Goal: Transaction & Acquisition: Purchase product/service

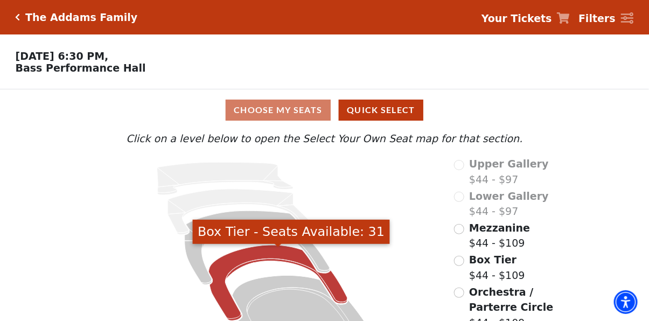
click at [269, 259] on icon "Box Tier - Seats Available: 31" at bounding box center [278, 282] width 139 height 75
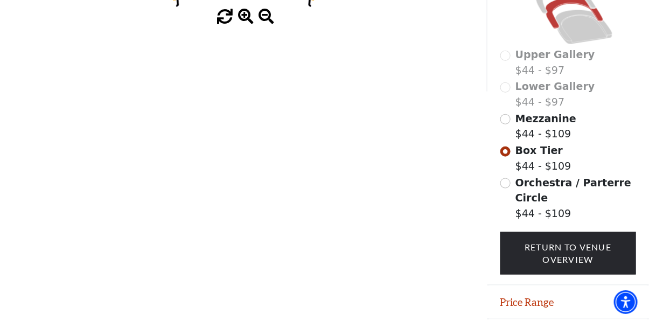
scroll to position [265, 0]
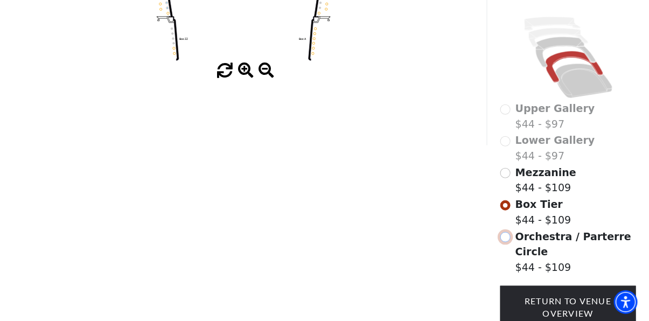
click at [510, 234] on input "Orchestra / Parterre Circle$44 - $109\a" at bounding box center [505, 237] width 10 height 10
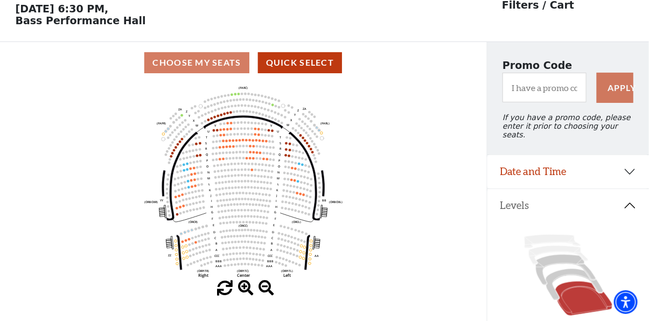
scroll to position [50, 0]
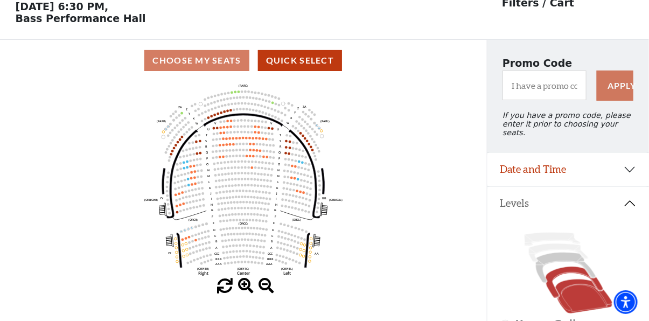
click at [569, 269] on icon at bounding box center [574, 282] width 57 height 31
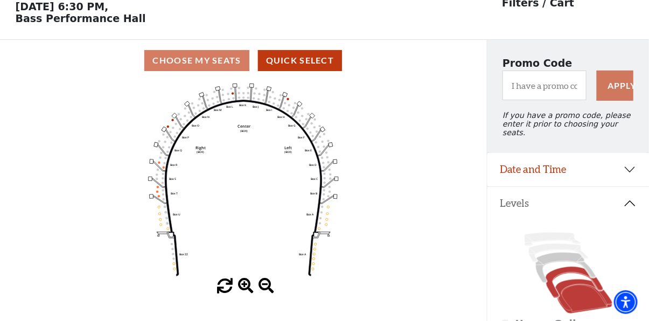
click at [578, 293] on icon at bounding box center [583, 297] width 57 height 34
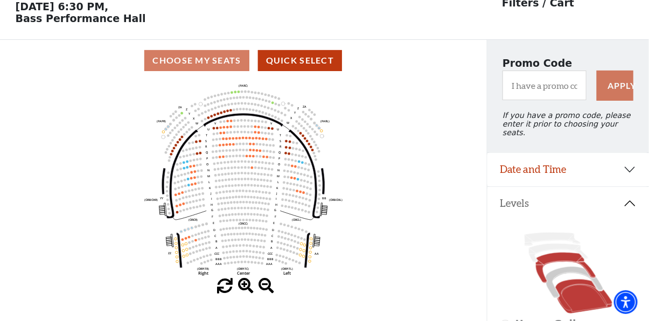
click at [566, 255] on icon at bounding box center [565, 268] width 60 height 31
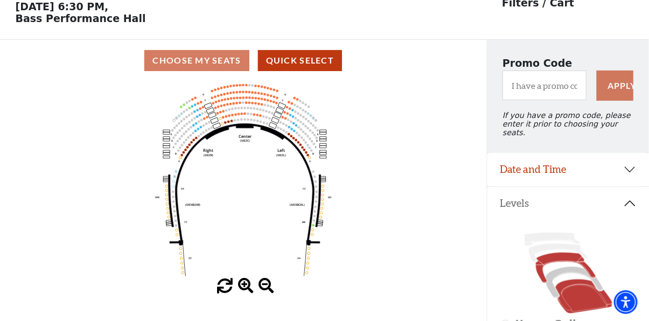
click at [570, 294] on icon at bounding box center [583, 297] width 57 height 34
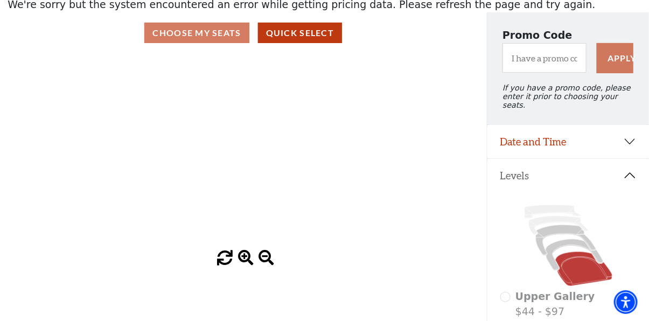
scroll to position [108, 0]
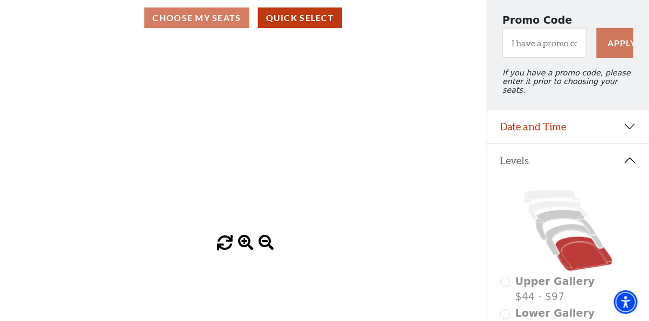
click at [582, 256] on icon at bounding box center [583, 253] width 57 height 34
click at [570, 224] on icon at bounding box center [574, 239] width 57 height 31
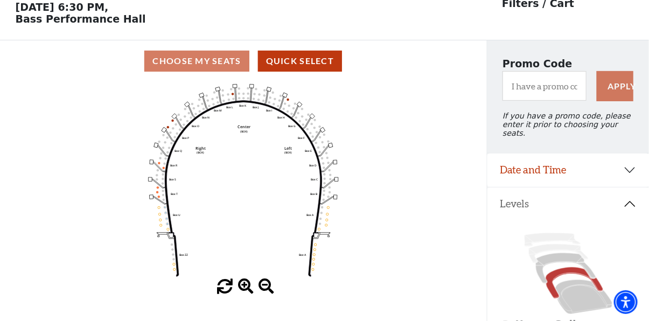
scroll to position [50, 0]
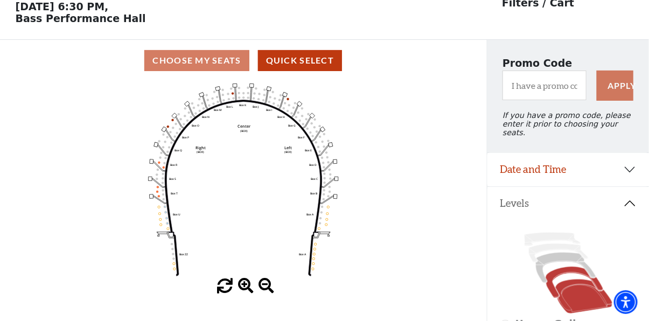
click at [590, 288] on icon at bounding box center [583, 297] width 57 height 34
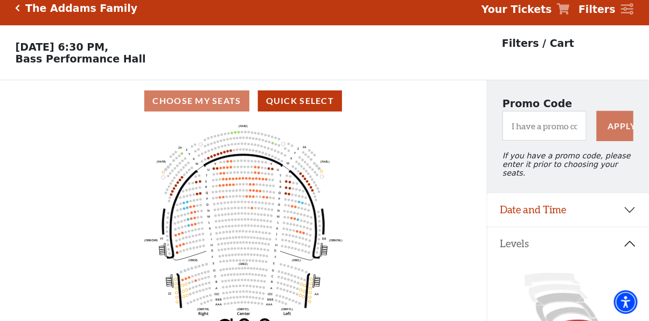
scroll to position [0, 0]
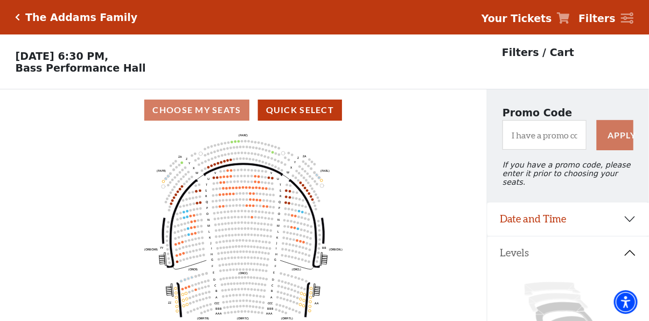
click at [15, 16] on div "The Addams Family Your Tickets Filters" at bounding box center [324, 17] width 649 height 34
click at [17, 18] on icon "Click here to go back to filters" at bounding box center [18, 17] width 5 height 8
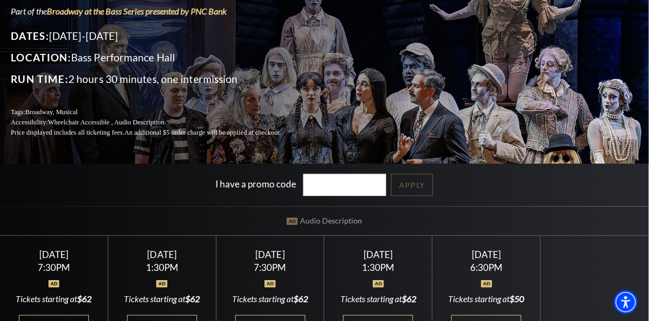
scroll to position [162, 0]
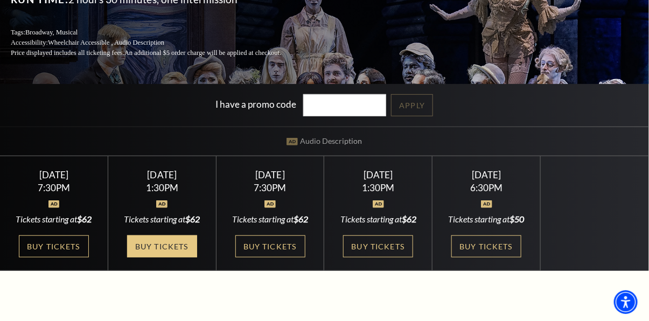
click at [172, 257] on link "Buy Tickets" at bounding box center [162, 246] width 70 height 22
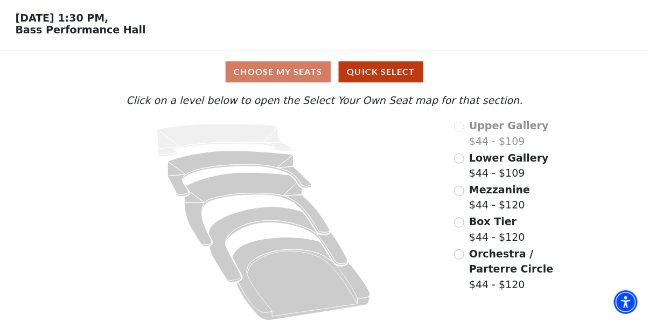
scroll to position [46, 0]
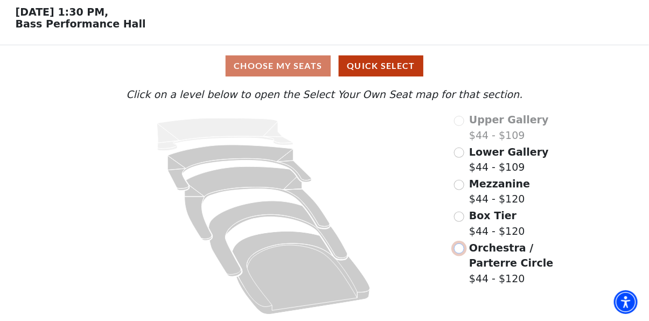
click at [457, 249] on input "Orchestra / Parterre Circle$44 - $120\a" at bounding box center [459, 248] width 10 height 10
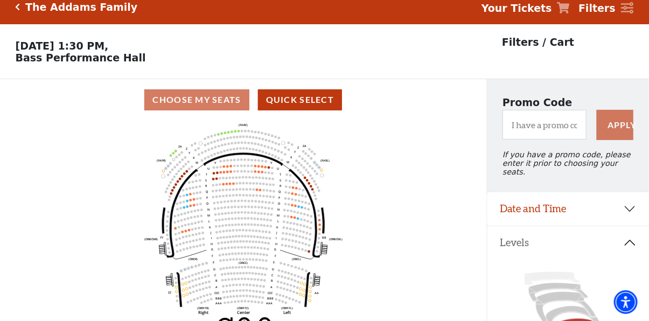
scroll to position [50, 0]
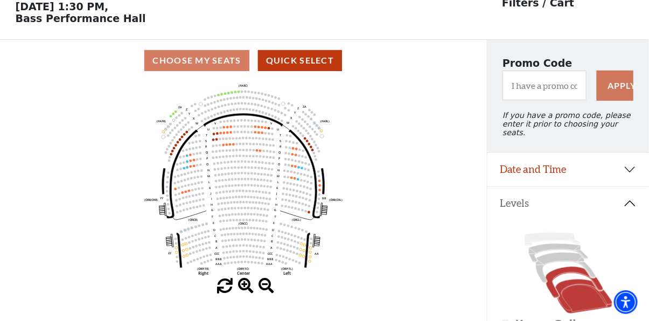
click at [575, 267] on icon at bounding box center [574, 282] width 57 height 31
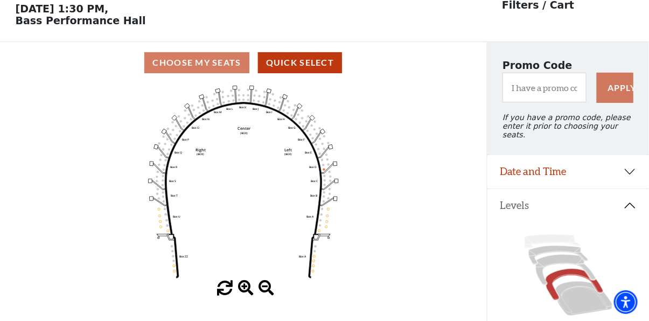
scroll to position [0, 0]
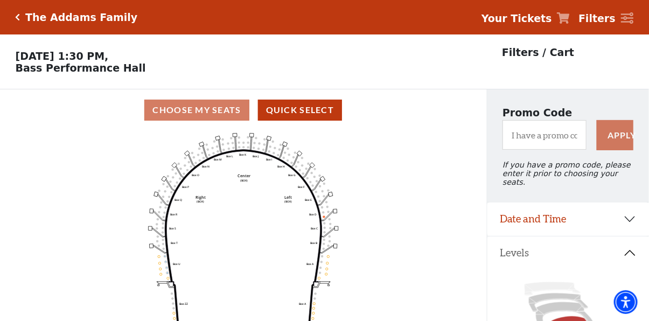
click at [17, 20] on icon "Click here to go back to filters" at bounding box center [18, 17] width 5 height 8
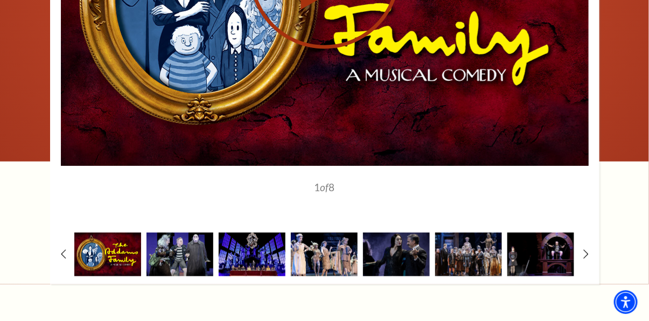
scroll to position [1346, 0]
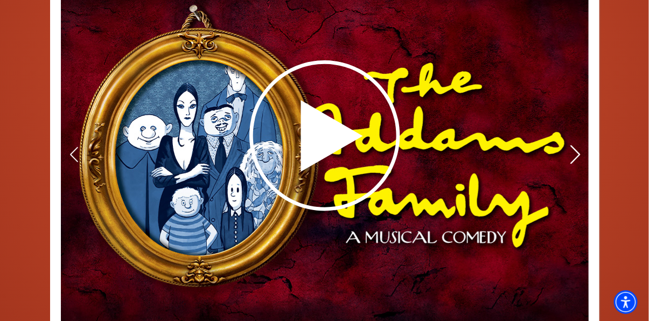
click at [576, 164] on icon at bounding box center [574, 154] width 11 height 19
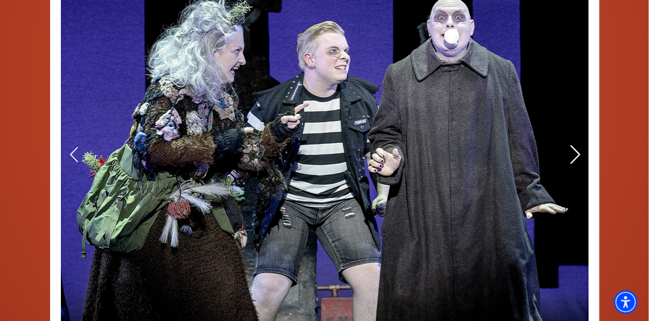
click at [576, 164] on icon at bounding box center [574, 154] width 11 height 19
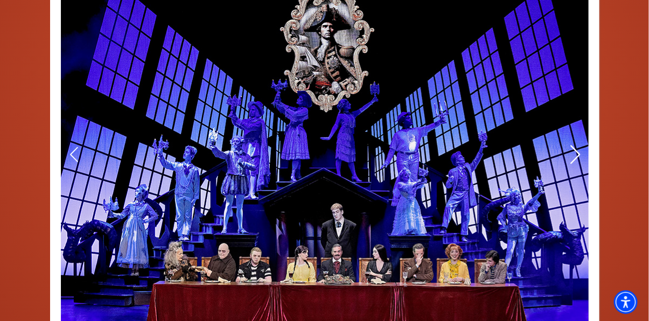
click at [576, 164] on icon at bounding box center [574, 154] width 11 height 19
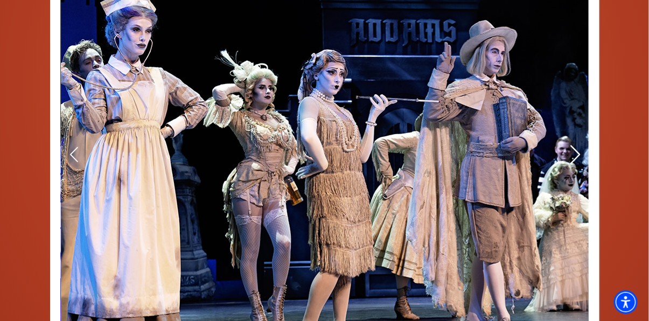
click at [576, 164] on icon at bounding box center [574, 154] width 11 height 19
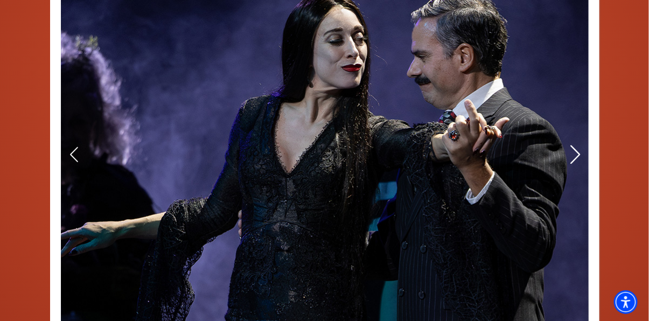
click at [576, 164] on icon at bounding box center [574, 154] width 11 height 19
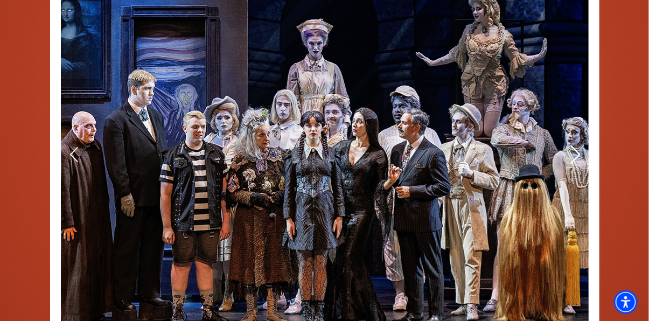
click at [574, 164] on icon at bounding box center [574, 154] width 11 height 19
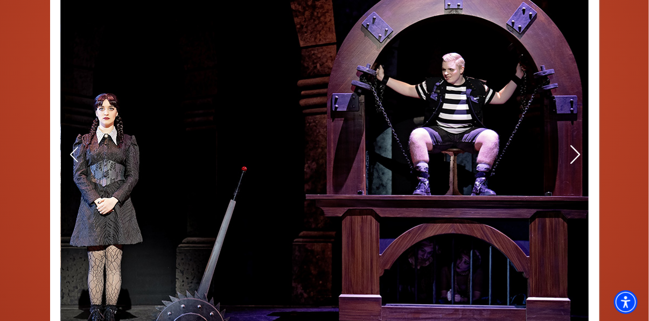
click at [574, 164] on icon at bounding box center [574, 154] width 11 height 19
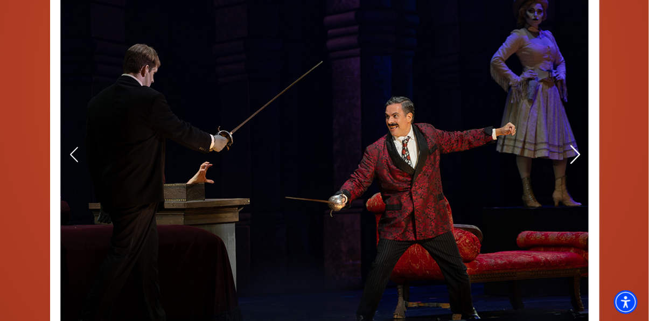
click at [574, 164] on icon at bounding box center [574, 154] width 11 height 19
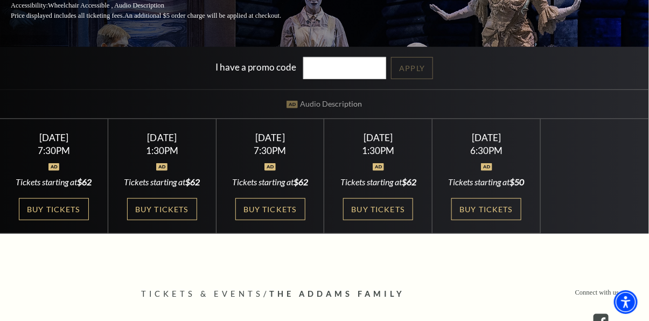
scroll to position [215, 0]
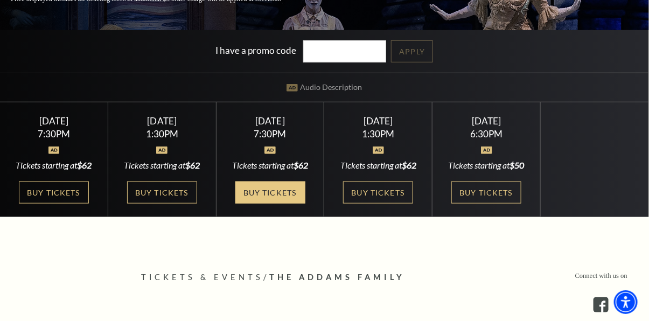
click at [261, 204] on link "Buy Tickets" at bounding box center [270, 193] width 70 height 22
click at [280, 204] on link "Buy Tickets" at bounding box center [270, 193] width 70 height 22
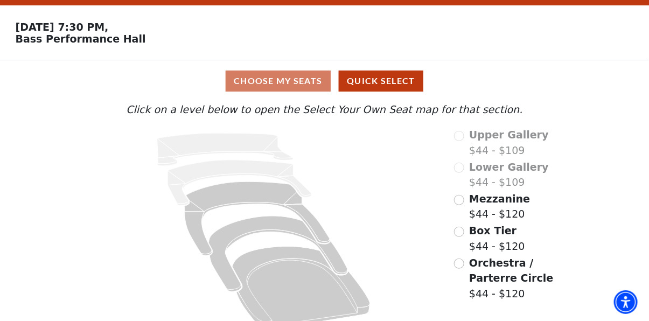
scroll to position [46, 0]
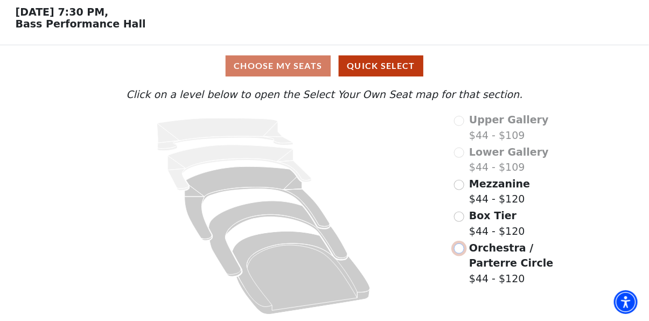
click at [461, 249] on input "Orchestra / Parterre Circle$44 - $120\a" at bounding box center [459, 248] width 10 height 10
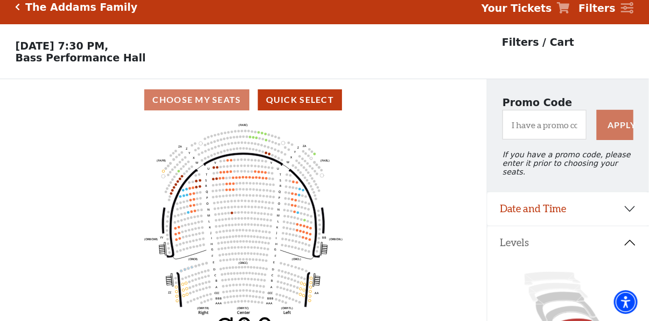
scroll to position [0, 0]
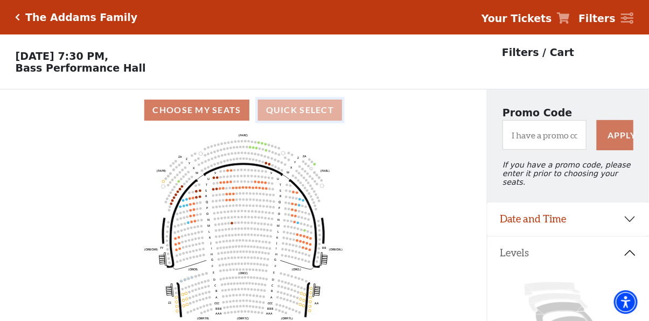
click at [297, 115] on button "Quick Select" at bounding box center [300, 110] width 85 height 21
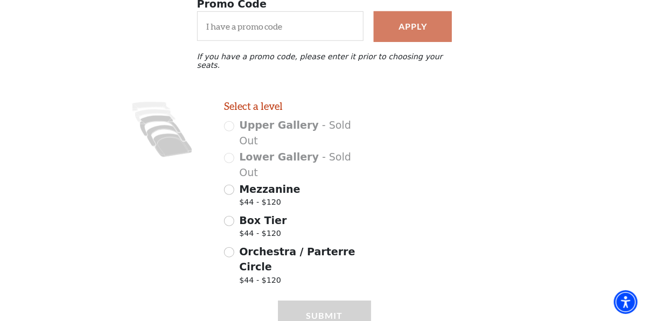
scroll to position [107, 0]
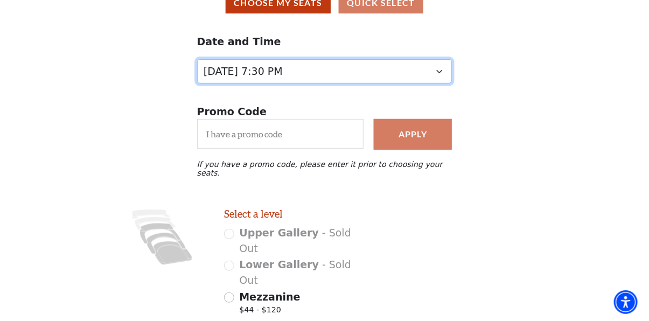
click at [440, 72] on select "Friday, October 24 at 7:30 PM Saturday, October 25 at 1:30 PM Saturday, October…" at bounding box center [324, 71] width 255 height 24
select select "6291"
click at [197, 61] on select "Friday, October 24 at 7:30 PM Saturday, October 25 at 1:30 PM Saturday, October…" at bounding box center [324, 71] width 255 height 24
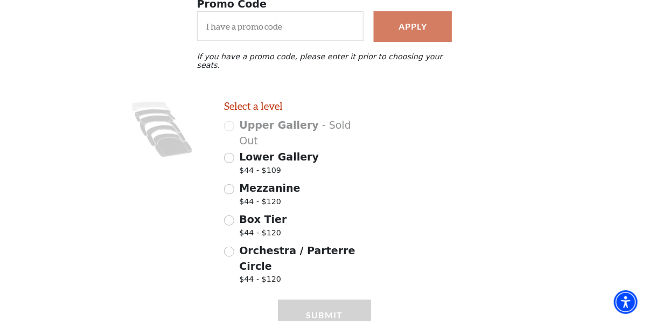
click at [222, 236] on div "Select a level Upper Gallery - Sold Out Lower Gallery $44 - $109 Mezzanine $44 …" at bounding box center [298, 195] width 162 height 190
click at [230, 247] on input "Orchestra / Parterre Circle $44 - $120" at bounding box center [229, 252] width 10 height 10
radio input "true"
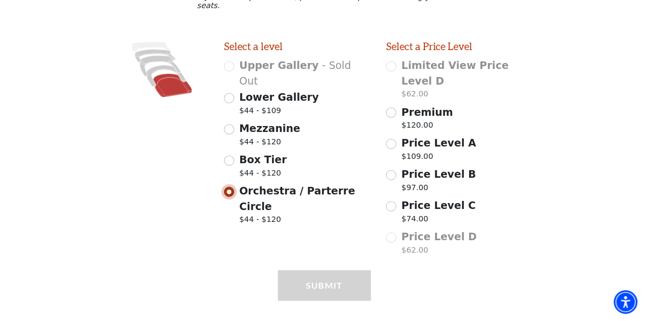
scroll to position [275, 0]
click at [394, 107] on input "Premium $120.00" at bounding box center [391, 112] width 10 height 10
radio input "true"
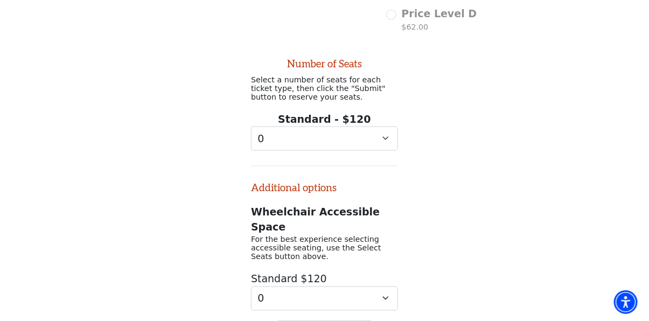
scroll to position [487, 0]
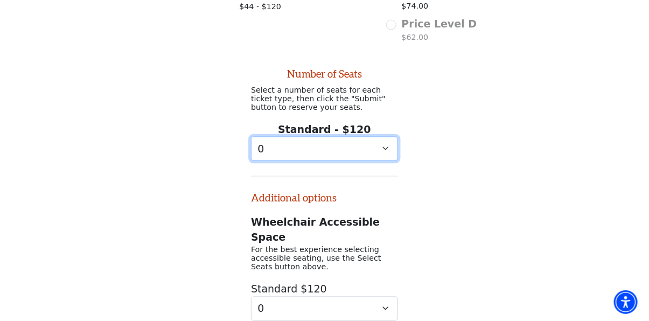
click at [385, 137] on select "0 1 2 3 4 5 6 7 8 9" at bounding box center [324, 149] width 147 height 24
select select "4"
click at [251, 137] on select "0 1 2 3 4 5 6 7 8 9" at bounding box center [324, 149] width 147 height 24
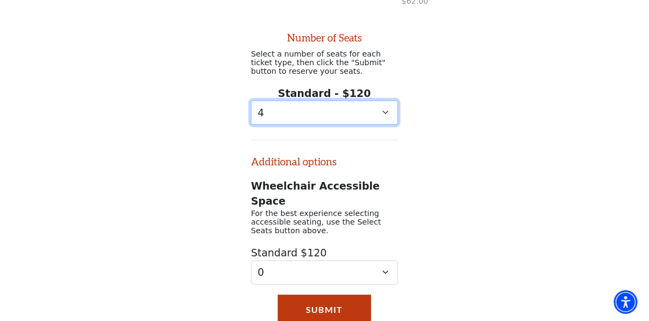
scroll to position [541, 0]
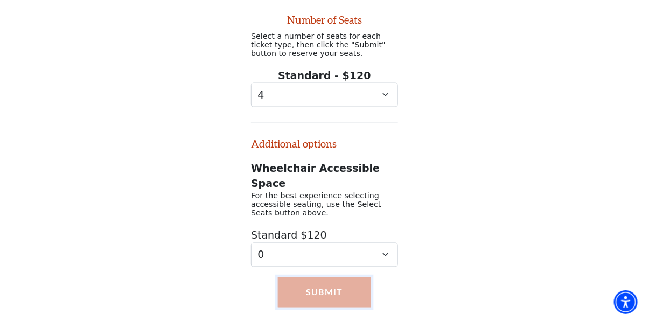
click at [329, 277] on button "Submit" at bounding box center [324, 292] width 93 height 30
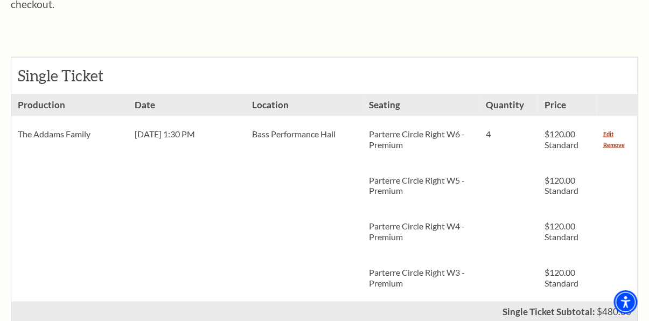
scroll to position [484, 0]
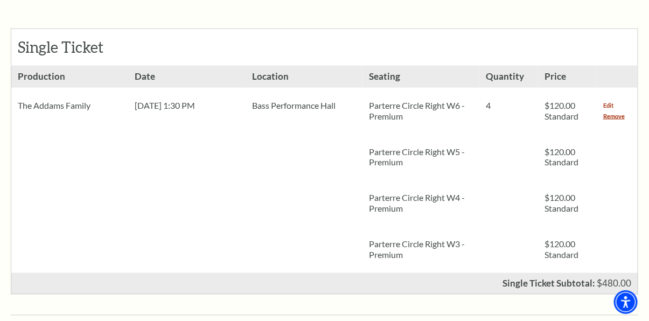
click at [608, 100] on link "Edit" at bounding box center [608, 105] width 10 height 11
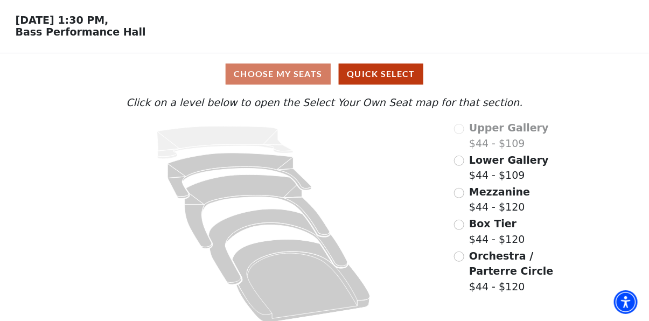
scroll to position [46, 0]
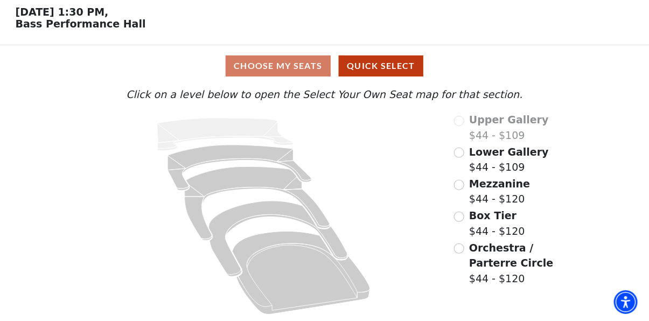
click at [473, 253] on span "Orchestra / Parterre Circle" at bounding box center [511, 255] width 84 height 27
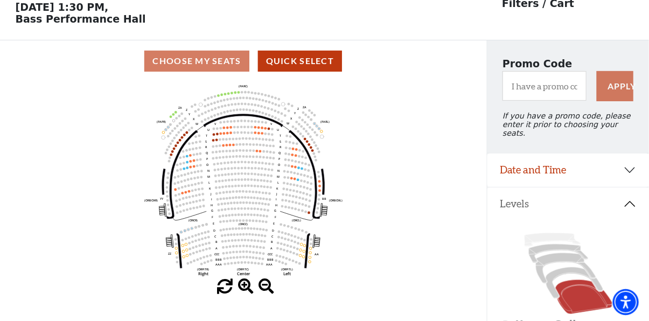
scroll to position [50, 0]
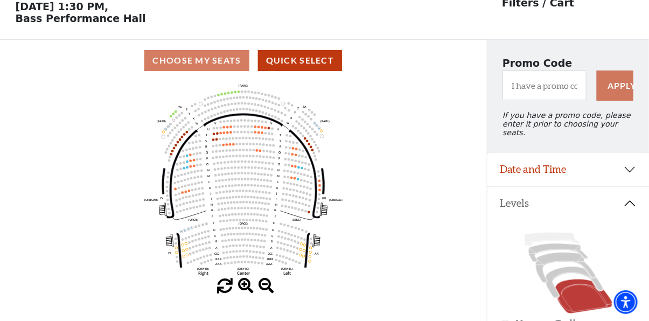
click at [246, 285] on span at bounding box center [246, 286] width 16 height 16
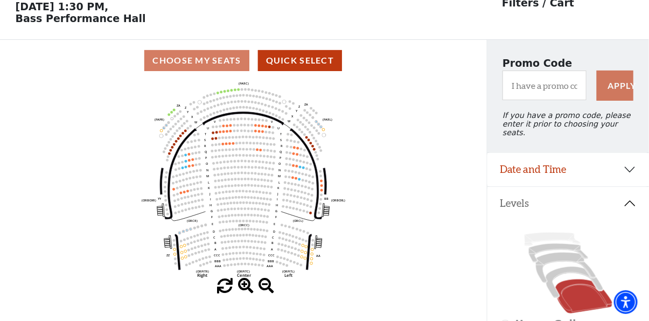
click at [246, 285] on span at bounding box center [246, 286] width 16 height 16
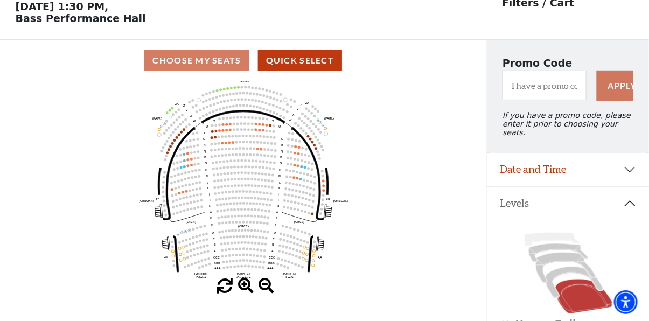
click at [246, 285] on span at bounding box center [246, 286] width 16 height 16
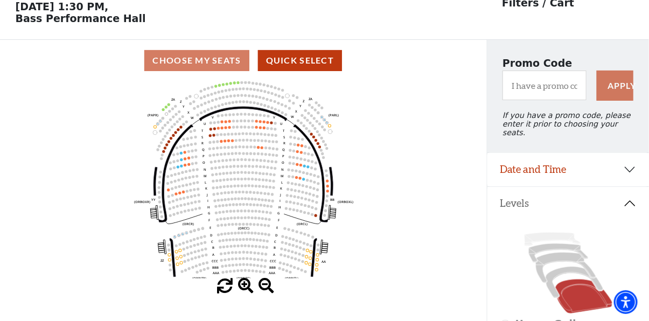
click at [246, 285] on span at bounding box center [246, 286] width 16 height 16
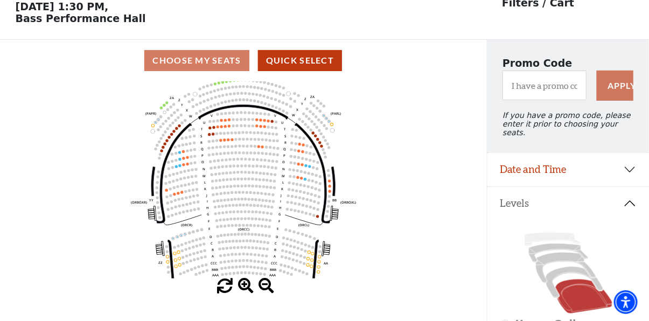
click at [246, 285] on span at bounding box center [246, 286] width 16 height 16
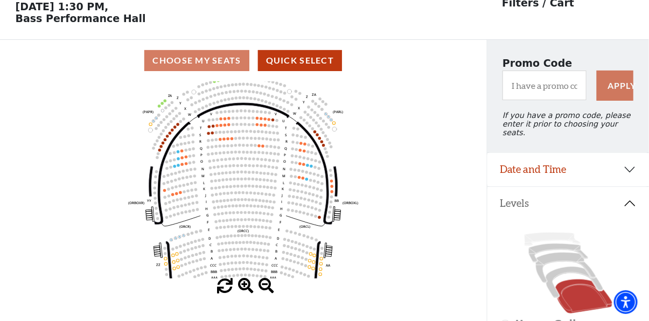
click at [246, 285] on span at bounding box center [246, 286] width 16 height 16
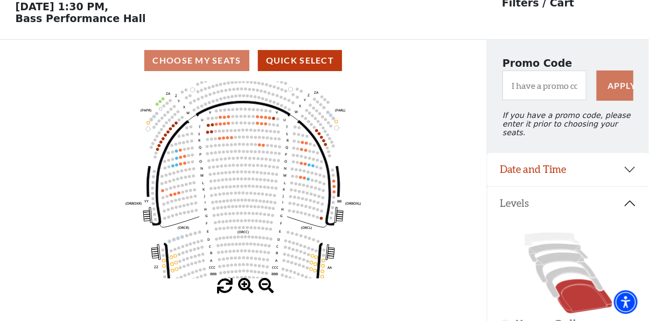
click at [246, 285] on span at bounding box center [246, 286] width 16 height 16
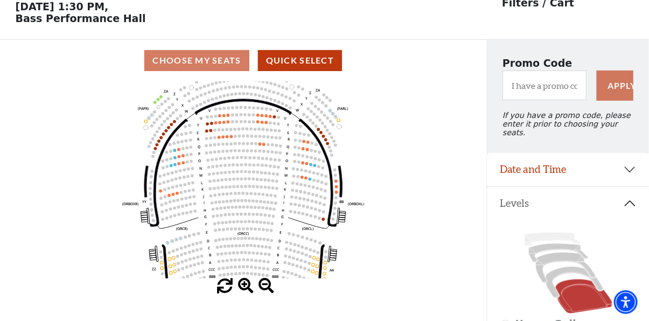
click at [246, 285] on span at bounding box center [246, 286] width 16 height 16
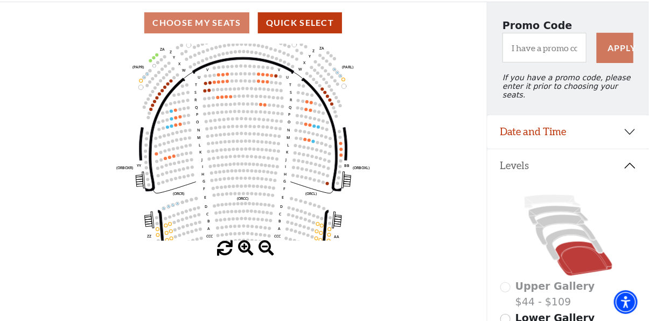
scroll to position [103, 0]
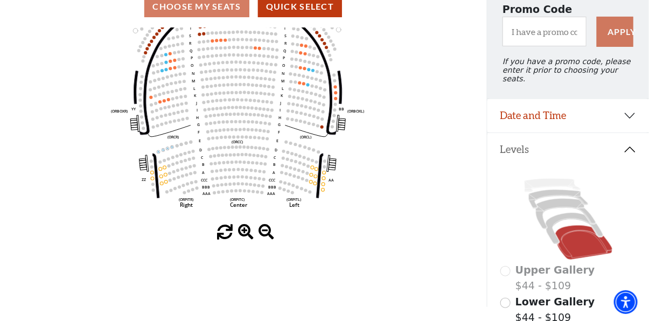
drag, startPoint x: 289, startPoint y: 209, endPoint x: 283, endPoint y: 169, distance: 40.8
click at [283, 167] on circle at bounding box center [282, 165] width 3 height 3
click at [566, 213] on icon at bounding box center [574, 228] width 57 height 31
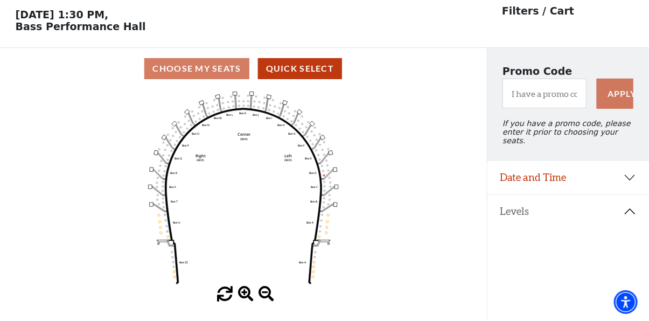
scroll to position [50, 0]
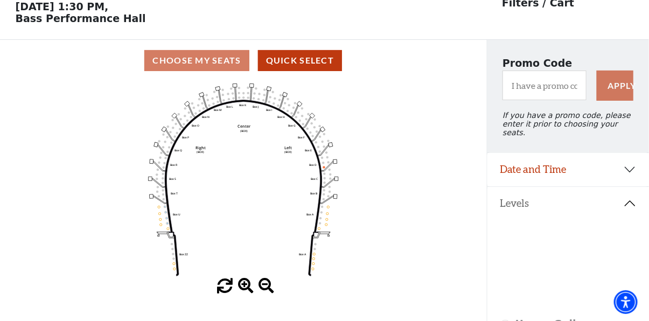
click at [312, 273] on icon "Left (BOX) Right (BOX) Center (BOX) Box ZZ Box U Box T Box S Box R Box Q Box P …" at bounding box center [243, 179] width 438 height 197
click at [582, 286] on icon at bounding box center [583, 297] width 57 height 34
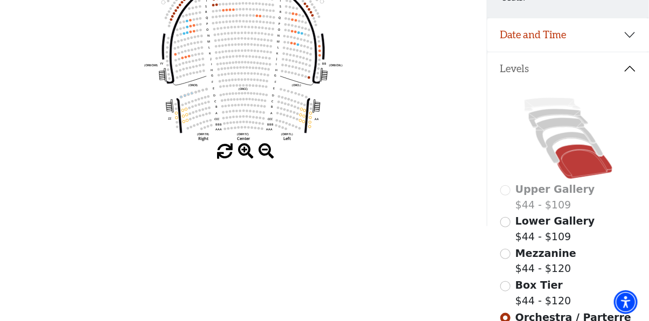
scroll to position [103, 0]
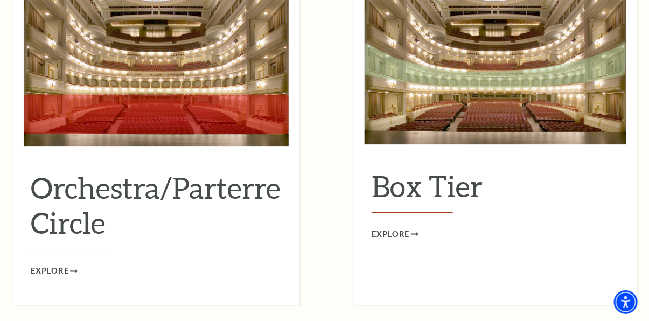
scroll to position [970, 0]
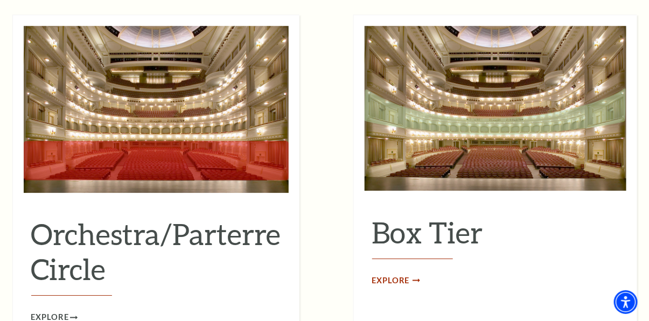
click at [396, 274] on span "Explore" at bounding box center [391, 280] width 38 height 13
click at [67, 311] on span "Explore" at bounding box center [50, 317] width 38 height 13
click at [445, 218] on h2 "Box Tier" at bounding box center [495, 237] width 247 height 44
click at [402, 274] on span "Explore" at bounding box center [391, 280] width 38 height 13
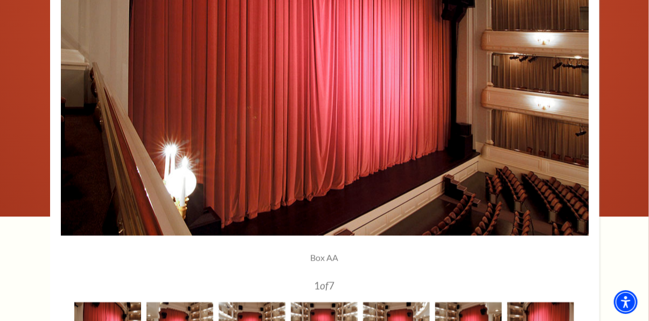
scroll to position [915, 0]
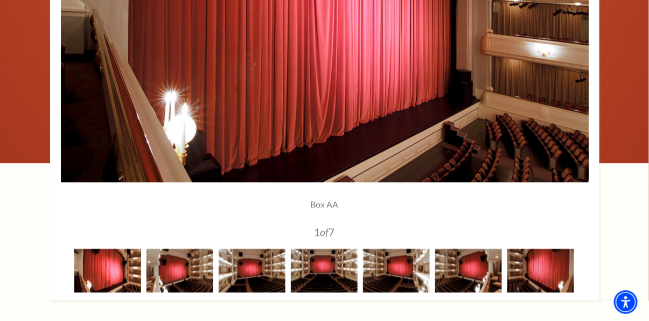
click at [106, 285] on img at bounding box center [107, 271] width 67 height 44
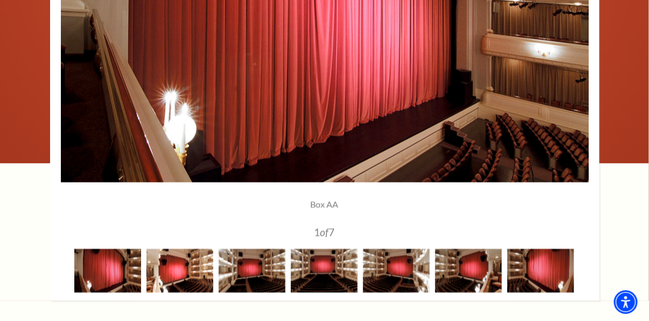
click at [176, 273] on img at bounding box center [180, 271] width 67 height 44
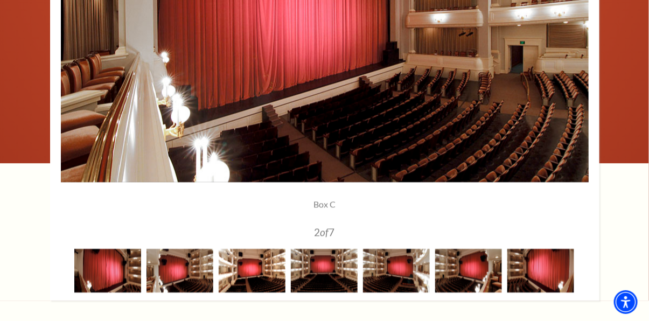
click at [233, 281] on img at bounding box center [252, 271] width 67 height 44
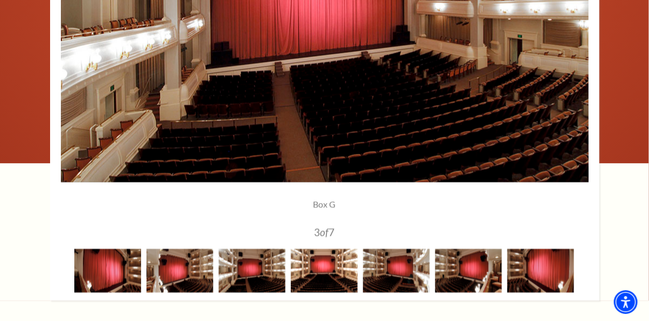
click at [321, 275] on img at bounding box center [324, 271] width 67 height 44
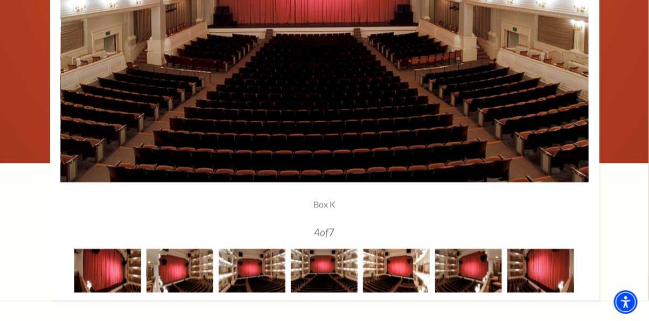
click at [379, 264] on img at bounding box center [396, 271] width 67 height 44
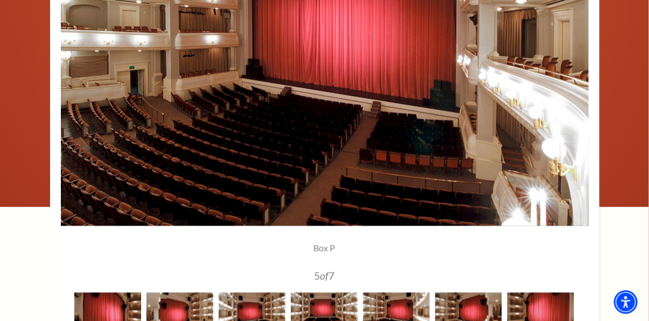
scroll to position [862, 0]
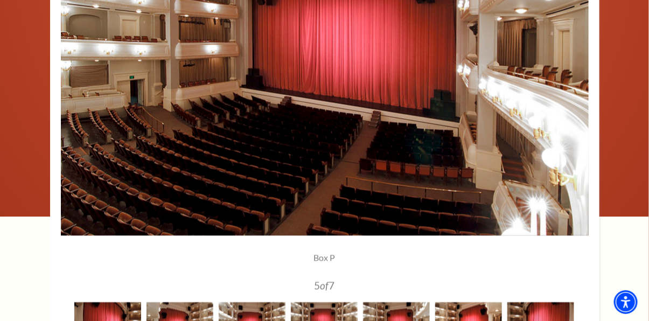
click at [469, 311] on img at bounding box center [468, 324] width 67 height 44
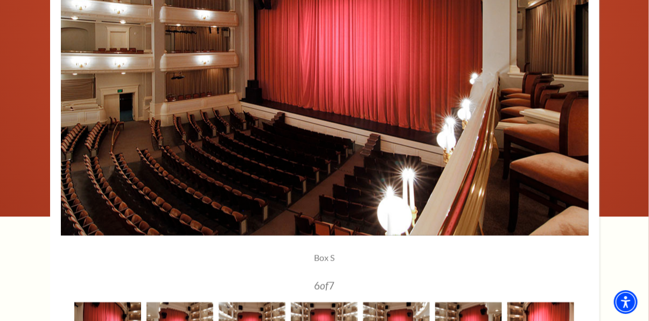
click at [536, 309] on img at bounding box center [540, 324] width 67 height 44
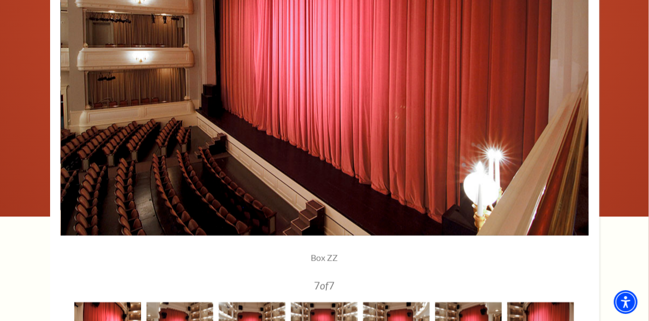
click at [130, 311] on img at bounding box center [107, 324] width 67 height 44
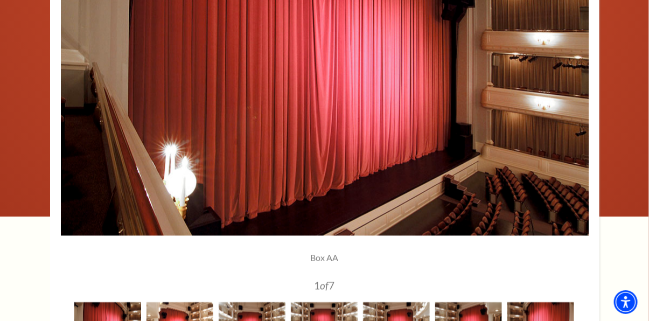
click at [188, 315] on img at bounding box center [180, 324] width 67 height 44
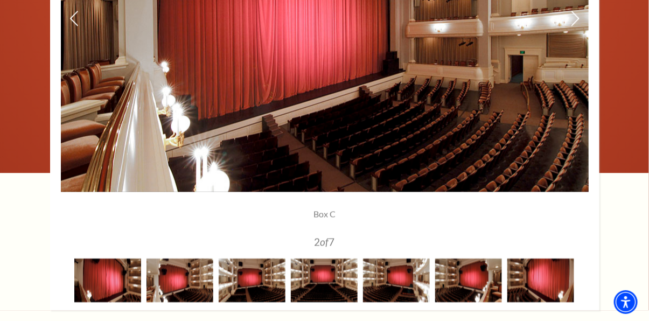
scroll to position [915, 0]
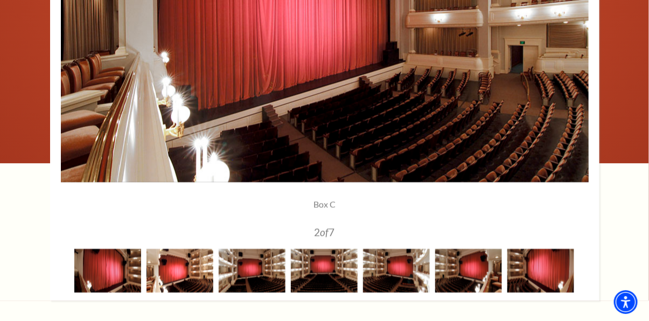
click at [184, 272] on img at bounding box center [180, 271] width 67 height 44
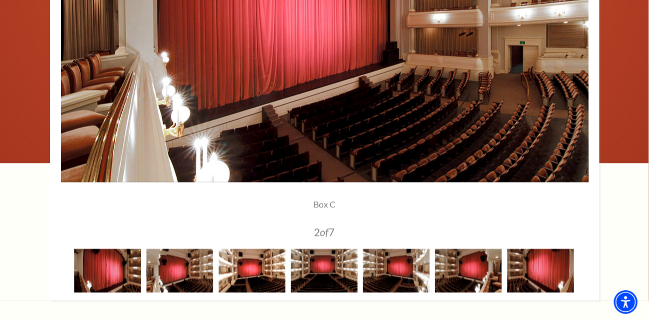
click at [262, 273] on img at bounding box center [252, 271] width 67 height 44
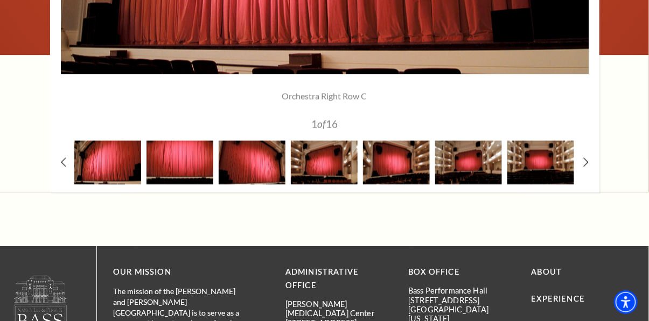
scroll to position [915, 0]
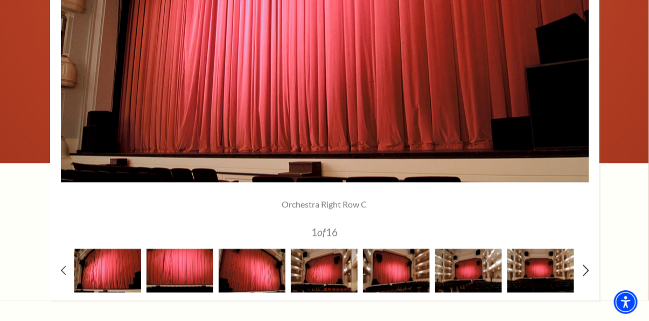
click at [588, 270] on icon at bounding box center [585, 269] width 7 height 11
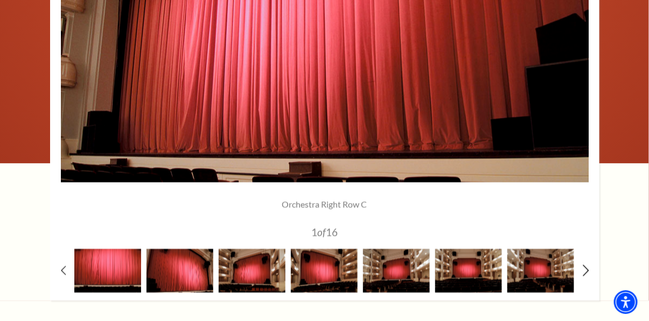
click at [587, 270] on use at bounding box center [586, 269] width 6 height 11
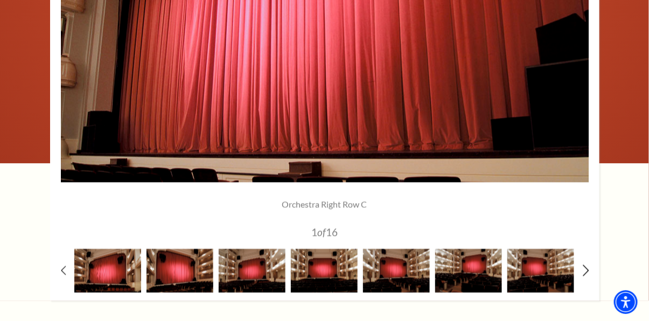
click at [587, 271] on use at bounding box center [586, 269] width 6 height 11
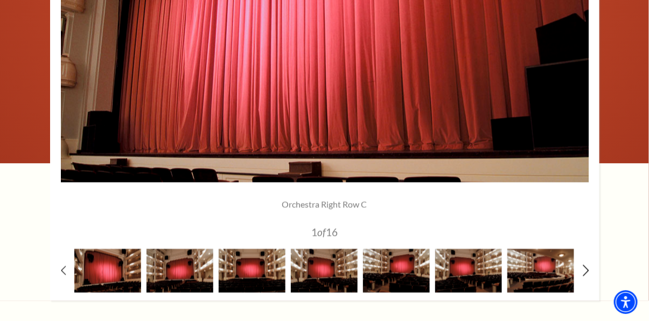
click at [587, 271] on use at bounding box center [586, 269] width 6 height 11
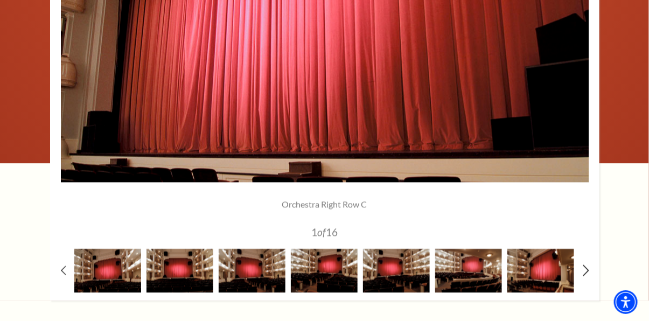
click at [587, 271] on use at bounding box center [586, 269] width 6 height 11
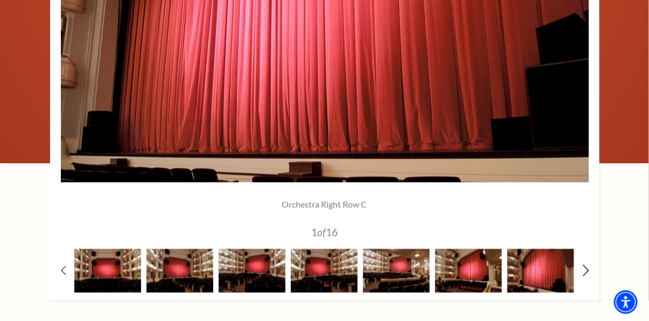
click at [586, 271] on use at bounding box center [586, 269] width 6 height 11
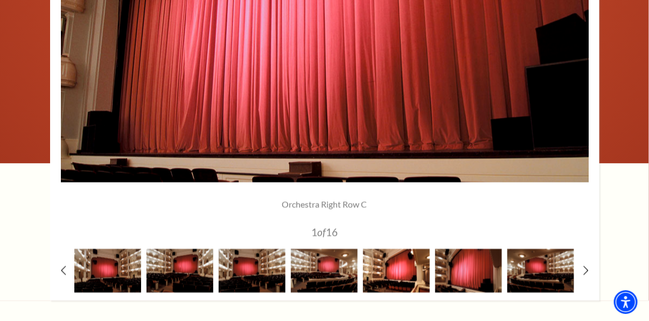
click at [409, 277] on img at bounding box center [396, 271] width 67 height 44
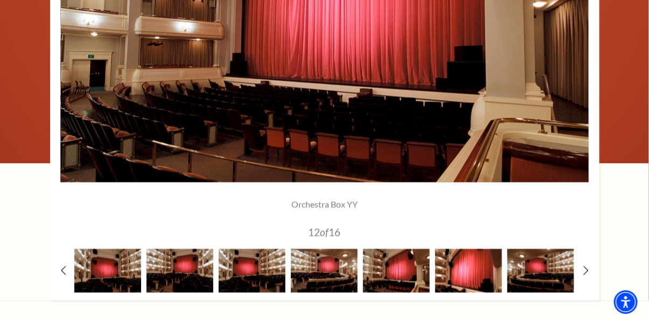
click at [480, 273] on img at bounding box center [468, 271] width 67 height 44
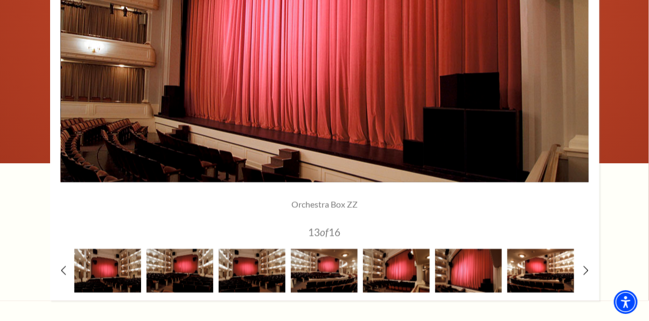
click at [564, 279] on img at bounding box center [540, 271] width 67 height 44
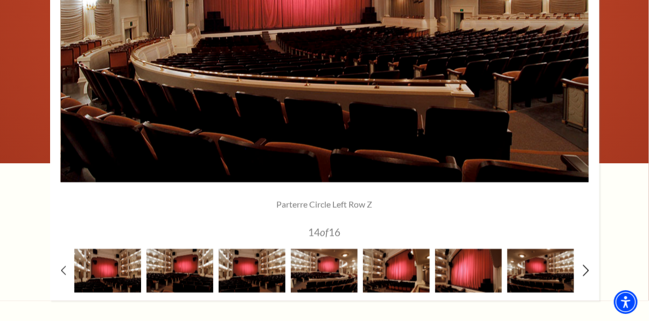
click at [583, 269] on icon at bounding box center [585, 269] width 7 height 11
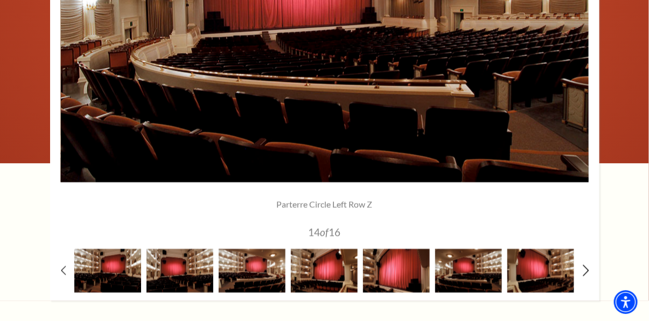
click at [582, 269] on icon at bounding box center [585, 269] width 7 height 11
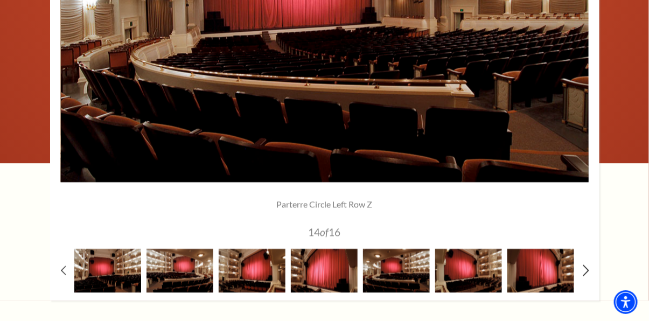
click at [582, 269] on icon at bounding box center [585, 269] width 7 height 11
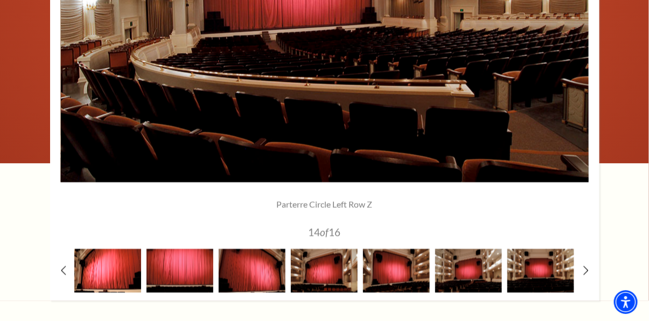
click at [124, 282] on img at bounding box center [107, 271] width 67 height 44
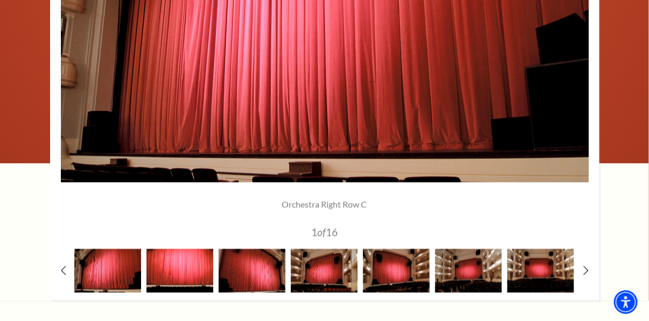
click at [203, 281] on img at bounding box center [180, 271] width 67 height 44
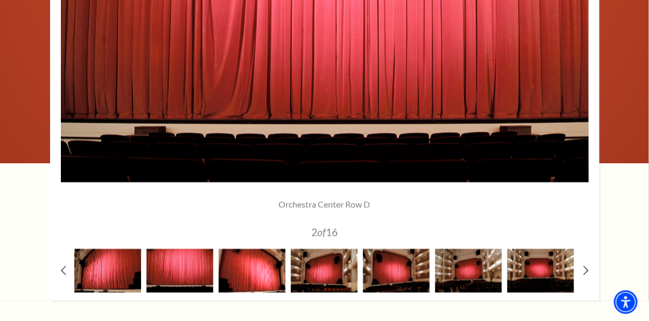
click at [246, 279] on img at bounding box center [252, 271] width 67 height 44
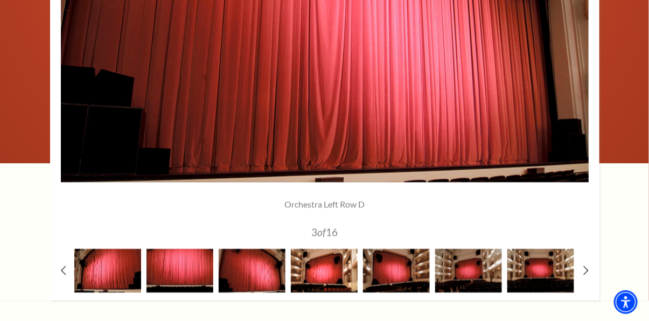
click at [311, 281] on img at bounding box center [324, 271] width 67 height 44
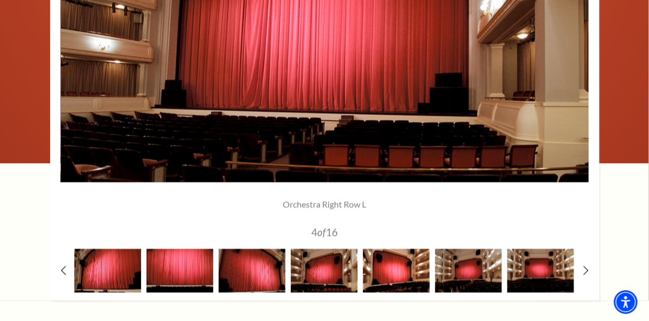
click at [390, 272] on img at bounding box center [396, 271] width 67 height 44
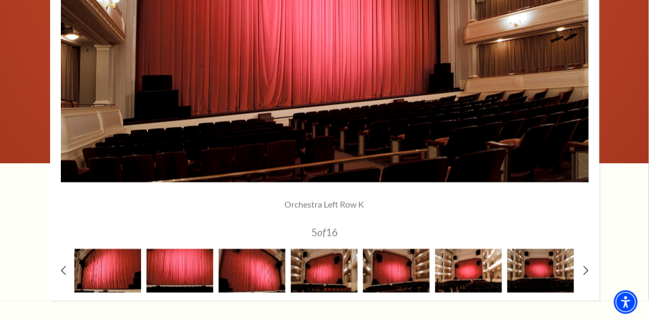
click at [453, 284] on img at bounding box center [468, 271] width 67 height 44
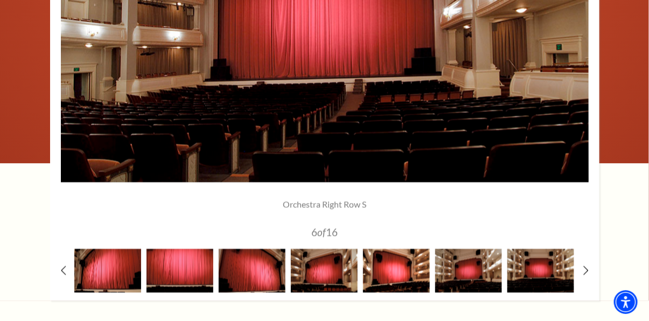
click at [398, 284] on img at bounding box center [396, 271] width 67 height 44
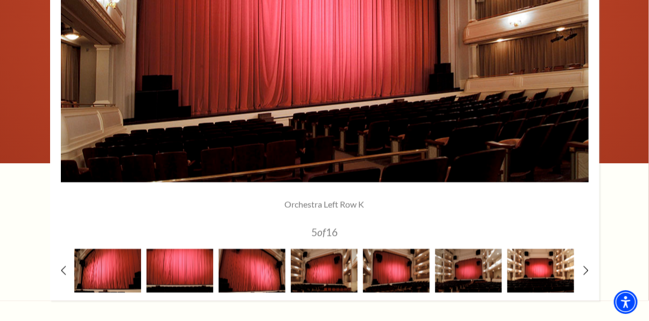
click at [531, 277] on img at bounding box center [540, 271] width 67 height 44
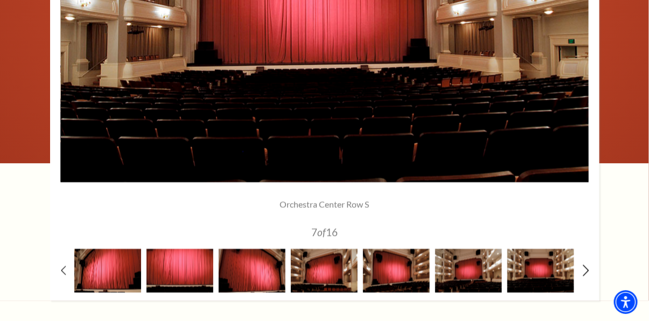
click at [584, 269] on icon at bounding box center [585, 269] width 7 height 11
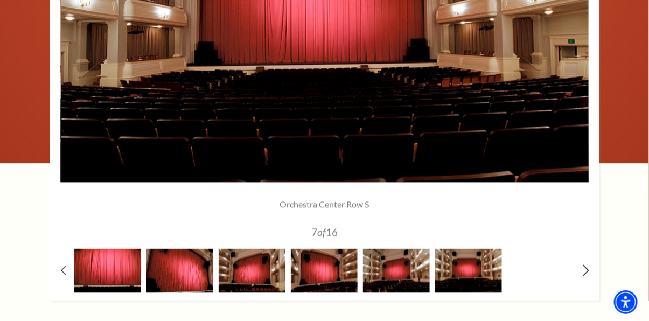
click at [584, 270] on icon at bounding box center [585, 269] width 7 height 11
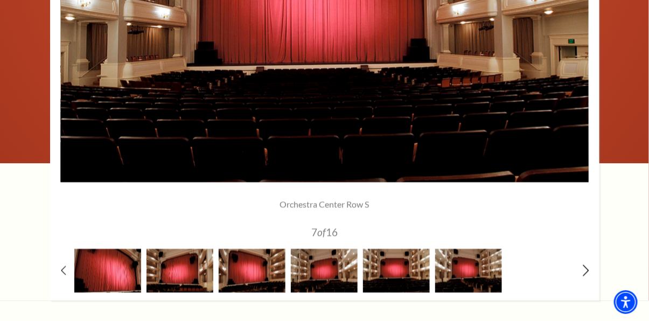
click at [584, 270] on icon at bounding box center [585, 269] width 7 height 11
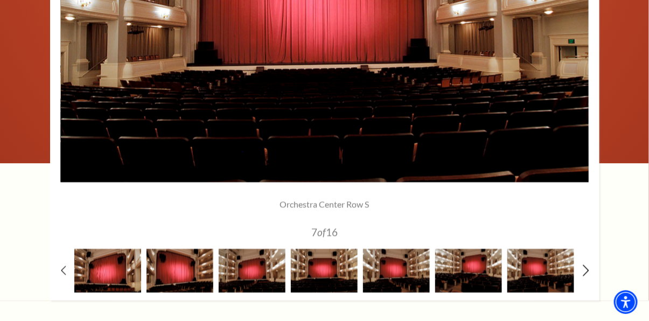
click at [584, 271] on icon at bounding box center [585, 269] width 7 height 11
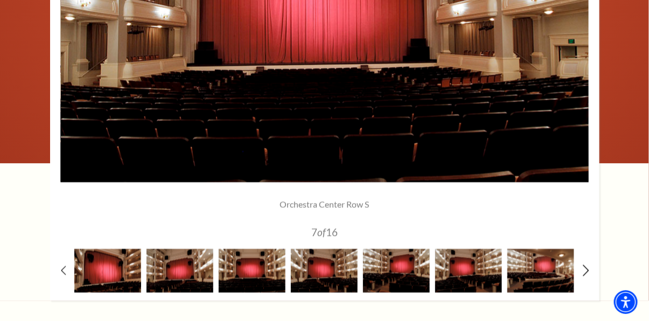
click at [584, 271] on icon at bounding box center [585, 269] width 7 height 11
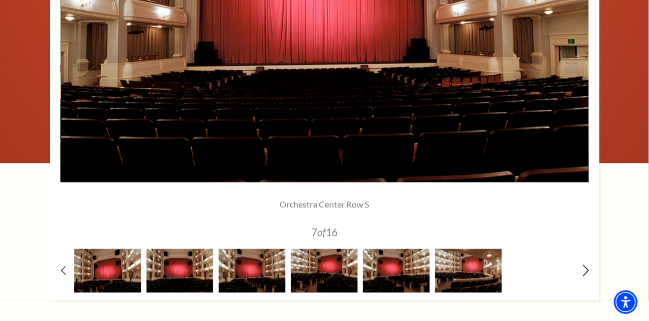
click at [584, 271] on icon at bounding box center [585, 269] width 7 height 11
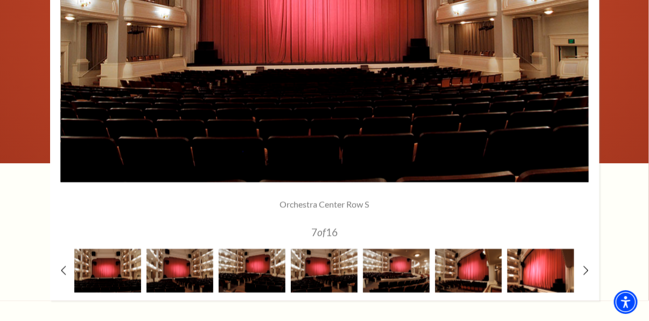
click at [530, 276] on img at bounding box center [540, 271] width 67 height 44
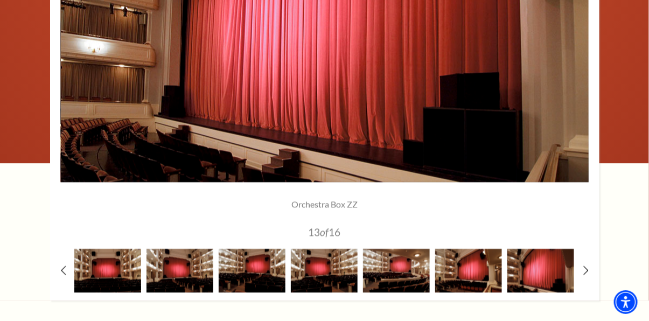
click at [582, 270] on div at bounding box center [324, 62] width 549 height 475
click at [587, 271] on use at bounding box center [586, 269] width 6 height 11
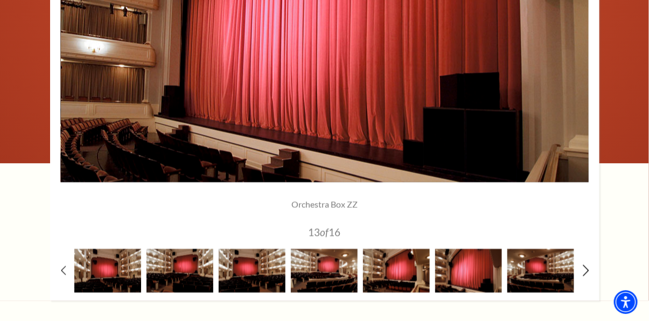
click at [587, 271] on use at bounding box center [586, 269] width 6 height 11
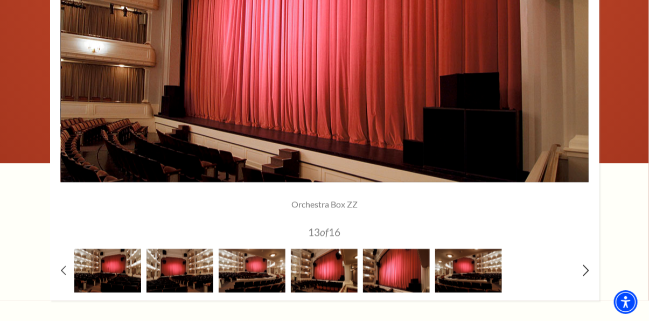
click at [587, 271] on use at bounding box center [586, 269] width 6 height 11
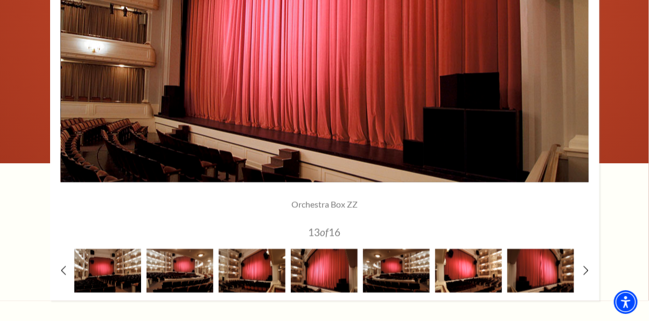
click at [464, 279] on img at bounding box center [468, 271] width 67 height 44
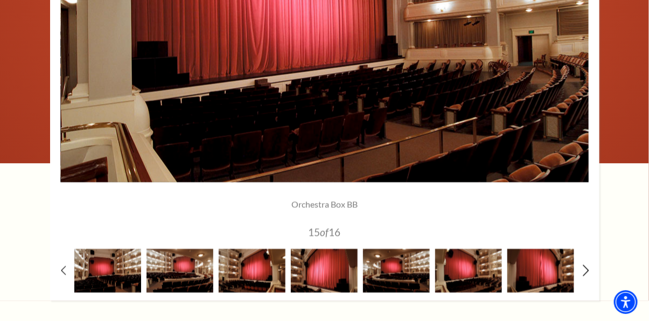
click at [587, 269] on icon at bounding box center [585, 269] width 7 height 11
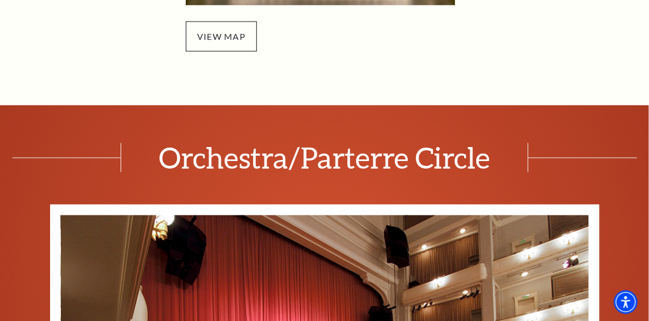
scroll to position [474, 0]
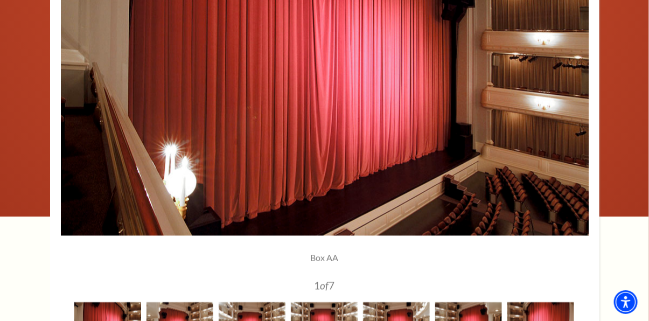
scroll to position [915, 0]
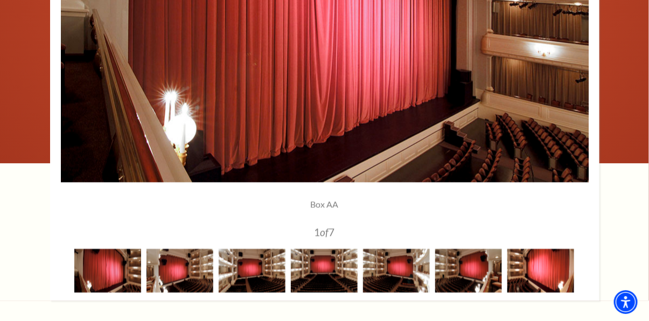
click at [544, 284] on img at bounding box center [540, 271] width 67 height 44
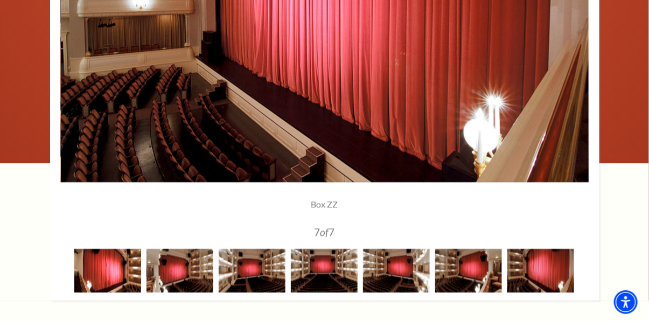
click at [87, 281] on img at bounding box center [107, 271] width 67 height 44
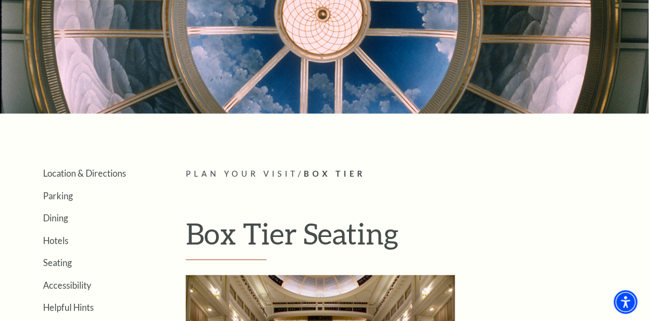
scroll to position [53, 0]
